Goal: Task Accomplishment & Management: Use online tool/utility

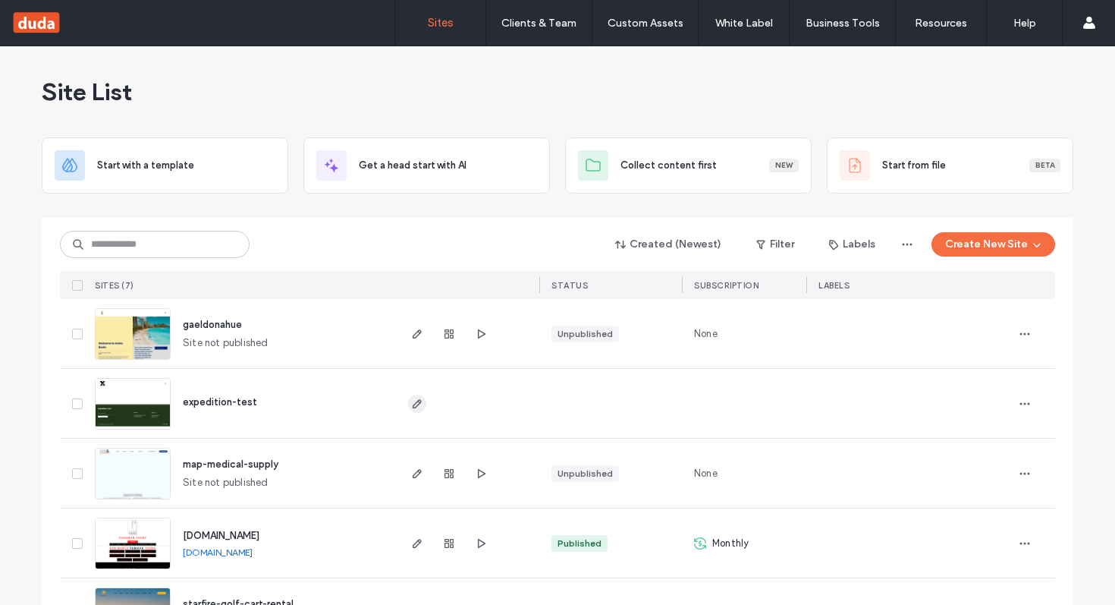
click at [414, 400] on use "button" at bounding box center [417, 403] width 9 height 9
click at [416, 336] on icon "button" at bounding box center [417, 334] width 12 height 12
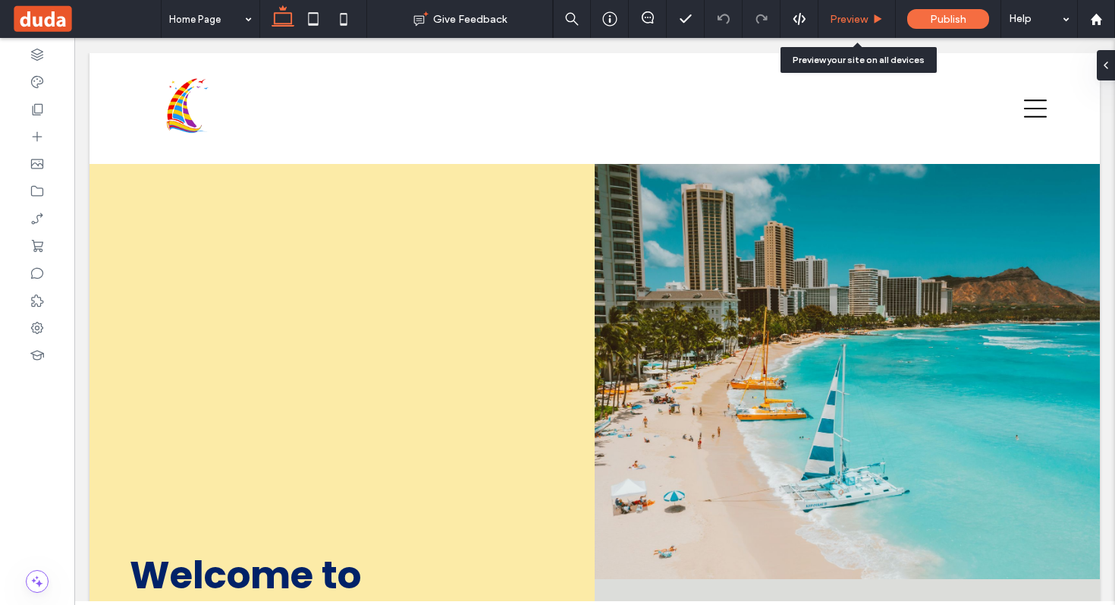
click at [865, 19] on span "Preview" at bounding box center [849, 19] width 38 height 13
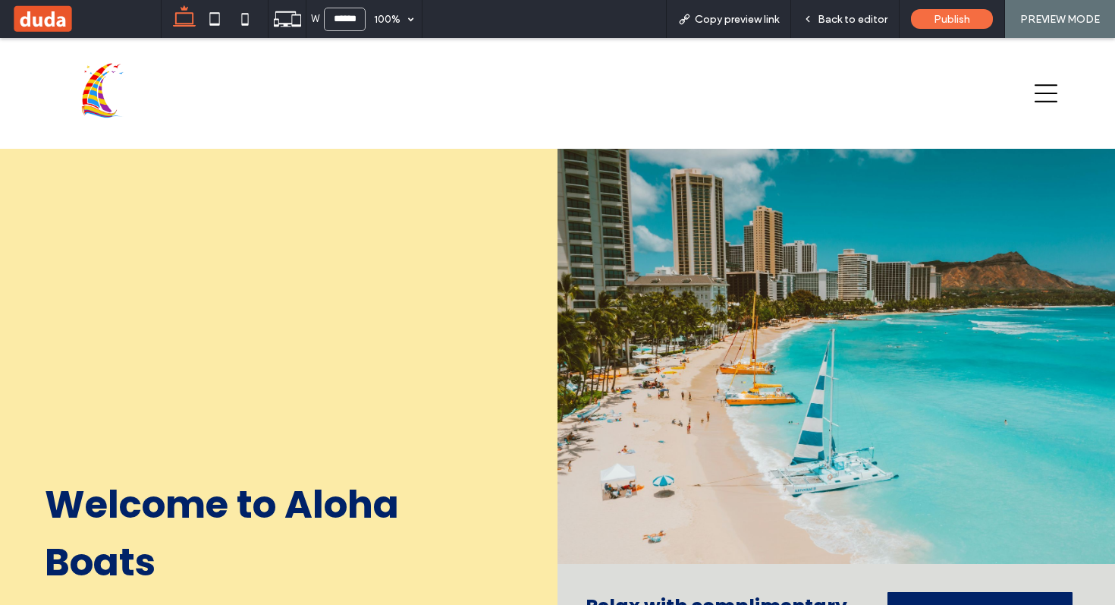
click at [1045, 20] on span "PREVIEW MODE" at bounding box center [1060, 19] width 80 height 13
click at [725, 22] on span "Copy preview link" at bounding box center [737, 19] width 84 height 13
